Goal: Browse casually: Explore the website without a specific task or goal

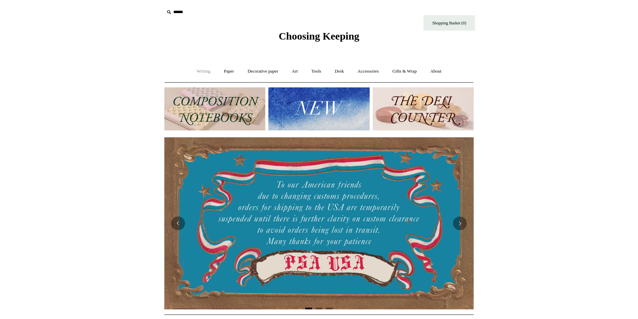
click at [199, 70] on link "Writing +" at bounding box center [203, 71] width 26 height 18
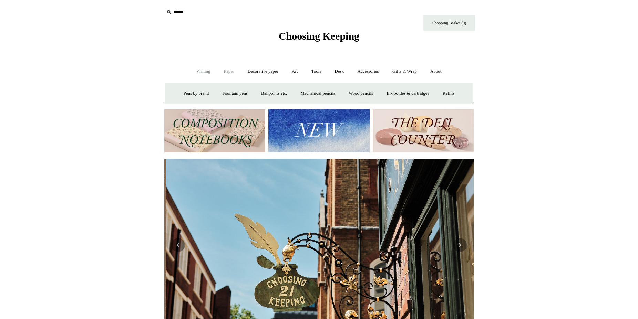
scroll to position [0, 309]
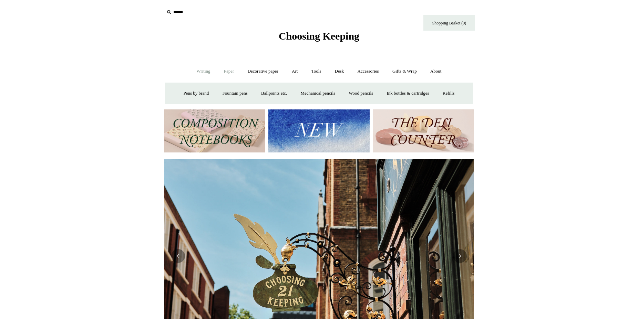
click at [225, 72] on link "Paper +" at bounding box center [229, 71] width 23 height 18
click at [219, 94] on link "Notebooks +" at bounding box center [223, 93] width 32 height 18
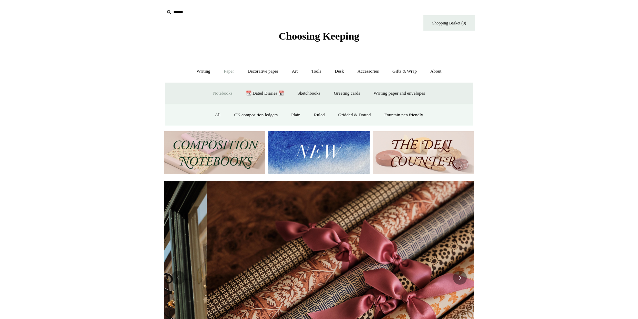
scroll to position [0, 618]
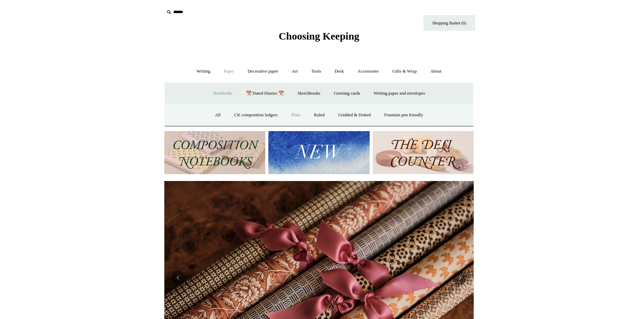
click at [293, 114] on link "Plain" at bounding box center [296, 115] width 22 height 18
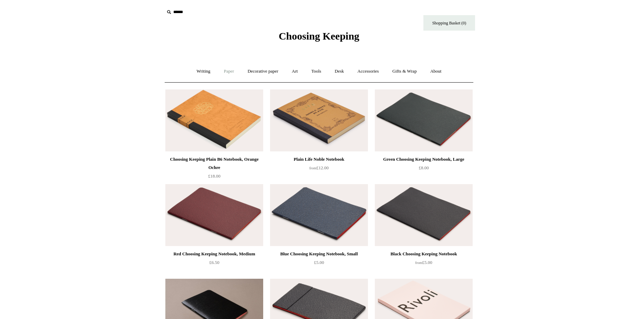
click at [222, 71] on link "Paper +" at bounding box center [229, 71] width 23 height 18
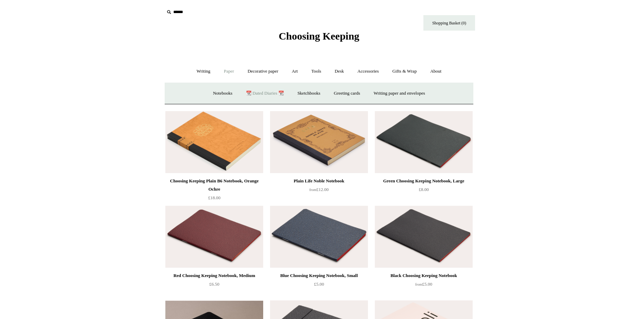
click at [260, 94] on link "📆 Dated Diaries 📆" at bounding box center [265, 93] width 50 height 18
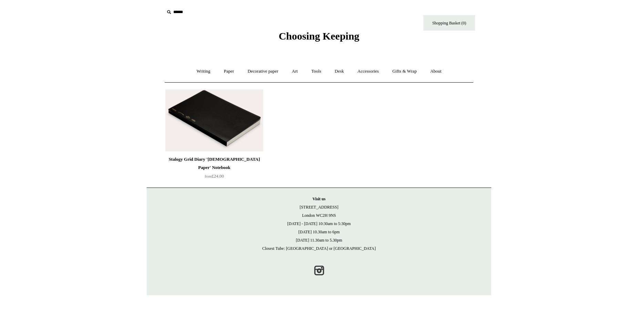
click at [215, 121] on img at bounding box center [214, 121] width 98 height 62
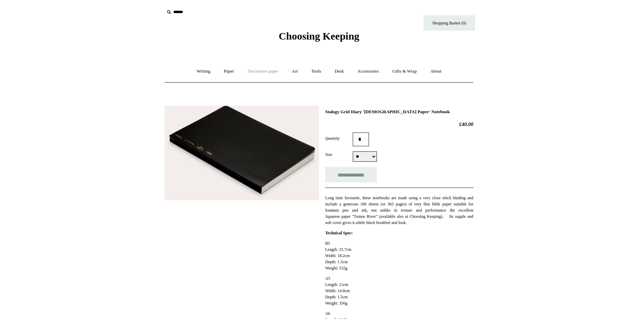
click at [266, 71] on link "Decorative paper +" at bounding box center [262, 71] width 43 height 18
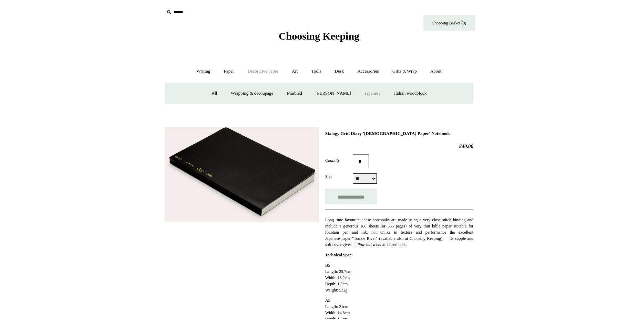
click at [373, 93] on link "Japanese" at bounding box center [372, 93] width 28 height 18
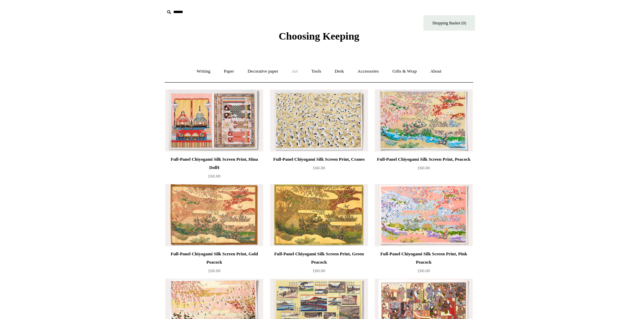
click at [296, 71] on link "Art +" at bounding box center [294, 71] width 18 height 18
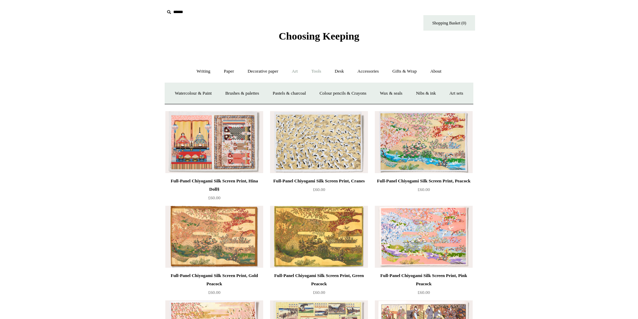
click at [314, 71] on link "Tools +" at bounding box center [316, 71] width 22 height 18
click at [343, 71] on link "Desk +" at bounding box center [339, 71] width 22 height 18
click at [363, 71] on link "Accessories +" at bounding box center [368, 71] width 34 height 18
click at [453, 93] on link "Playing Cards" at bounding box center [442, 93] width 38 height 18
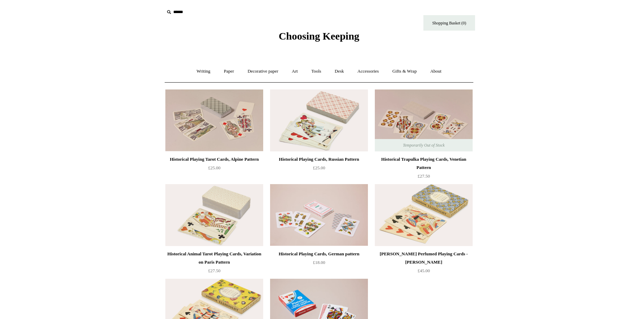
scroll to position [166, 0]
